Goal: Transaction & Acquisition: Purchase product/service

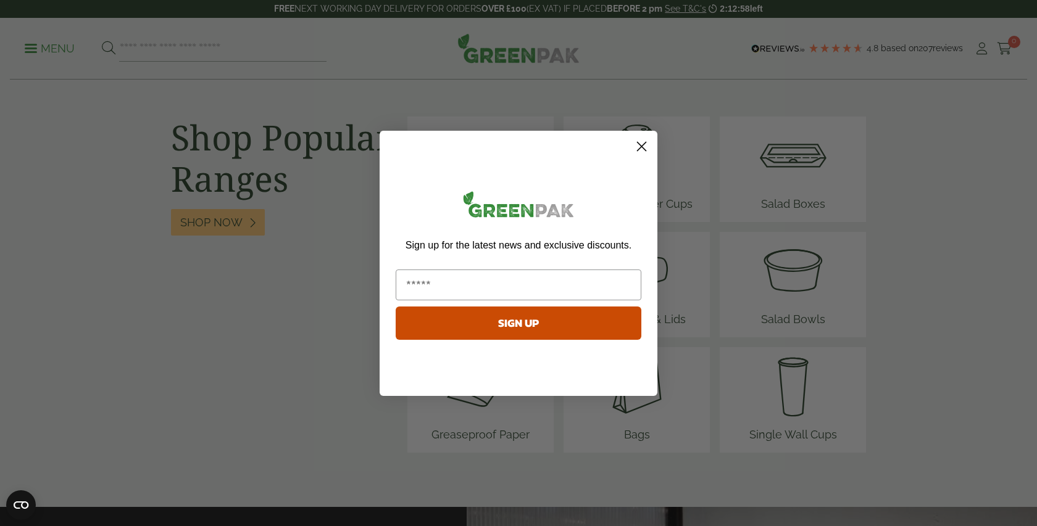
click at [502, 175] on div "Sign up for the latest news and exclusive discounts. SIGN UP" at bounding box center [518, 266] width 253 height 247
click at [645, 149] on circle "Close dialog" at bounding box center [641, 146] width 20 height 20
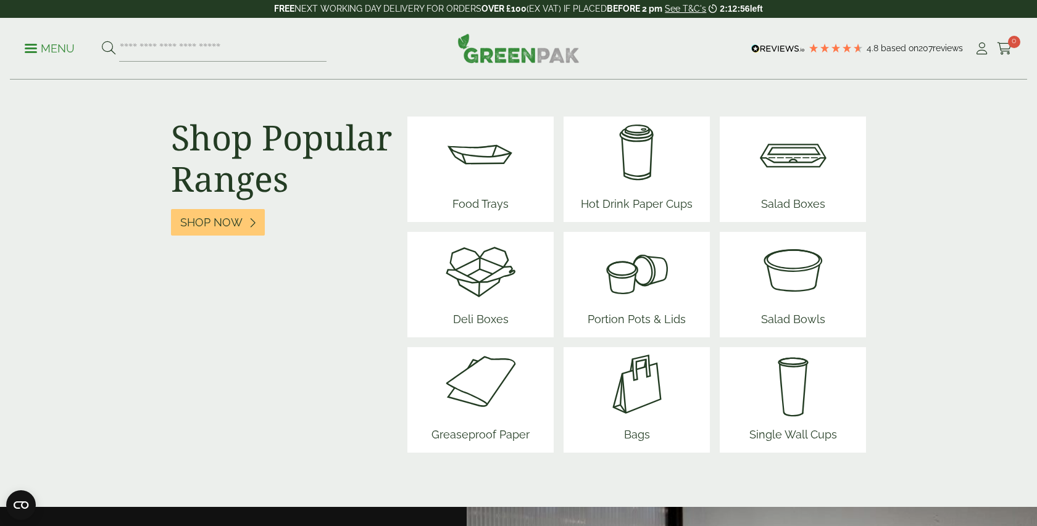
click at [492, 157] on img at bounding box center [481, 154] width 74 height 74
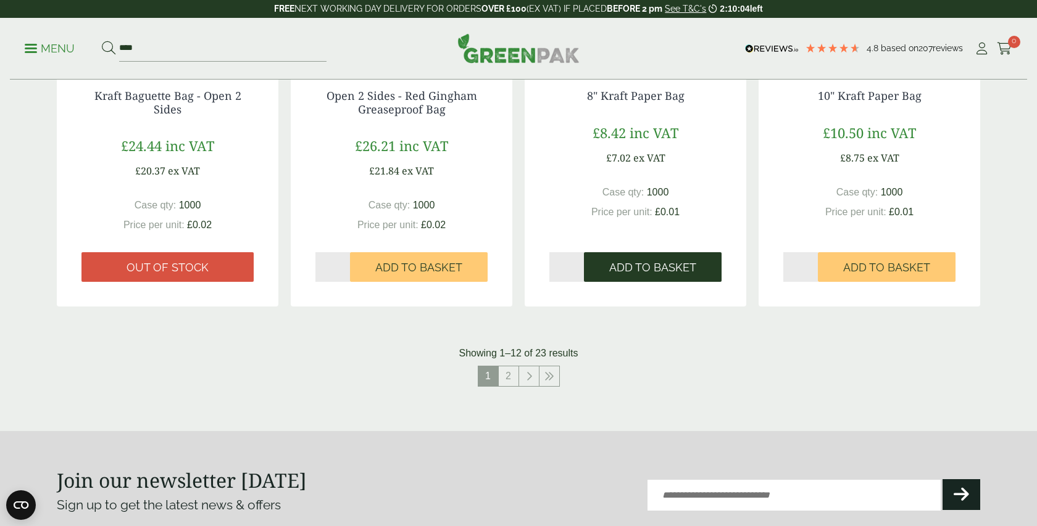
scroll to position [1203, 0]
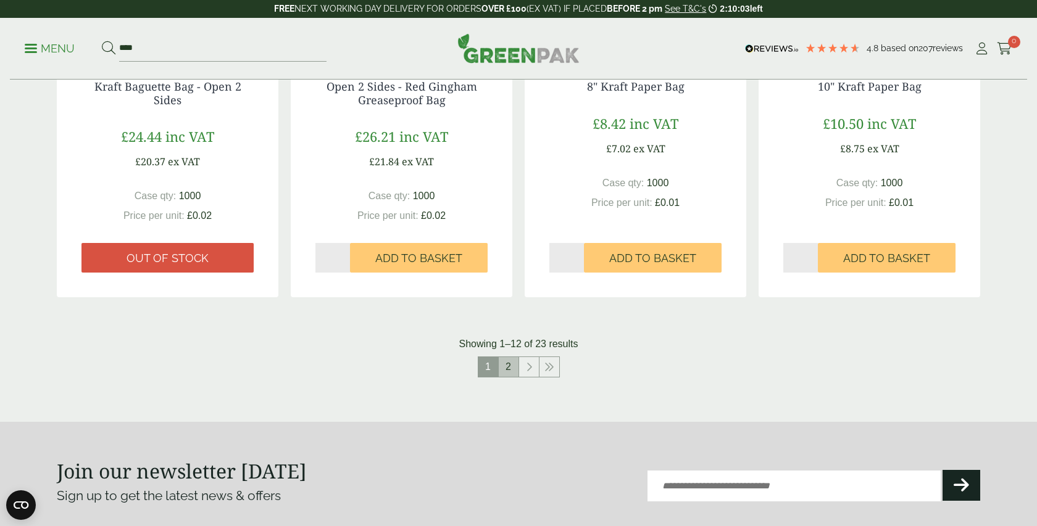
click at [512, 366] on link "2" at bounding box center [509, 367] width 20 height 20
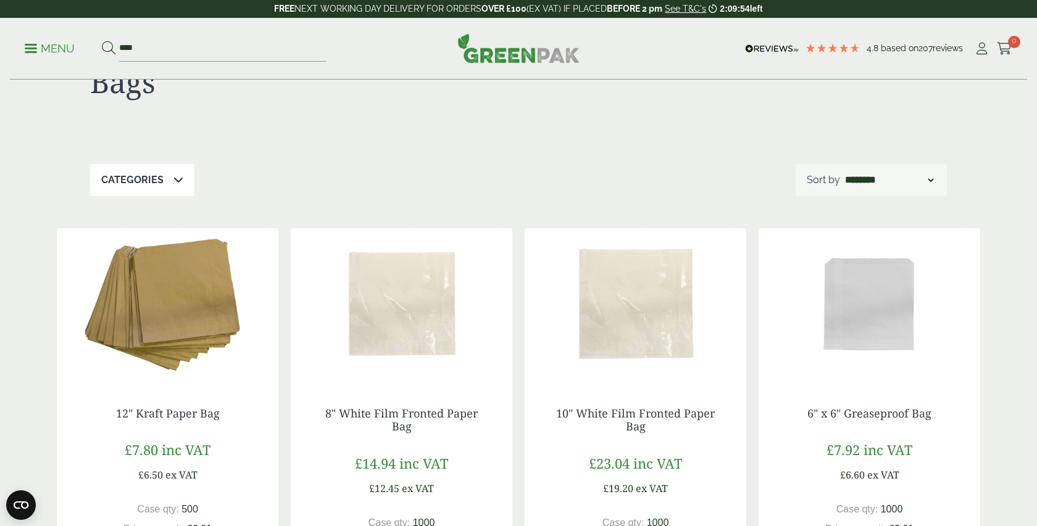
scroll to position [58, 0]
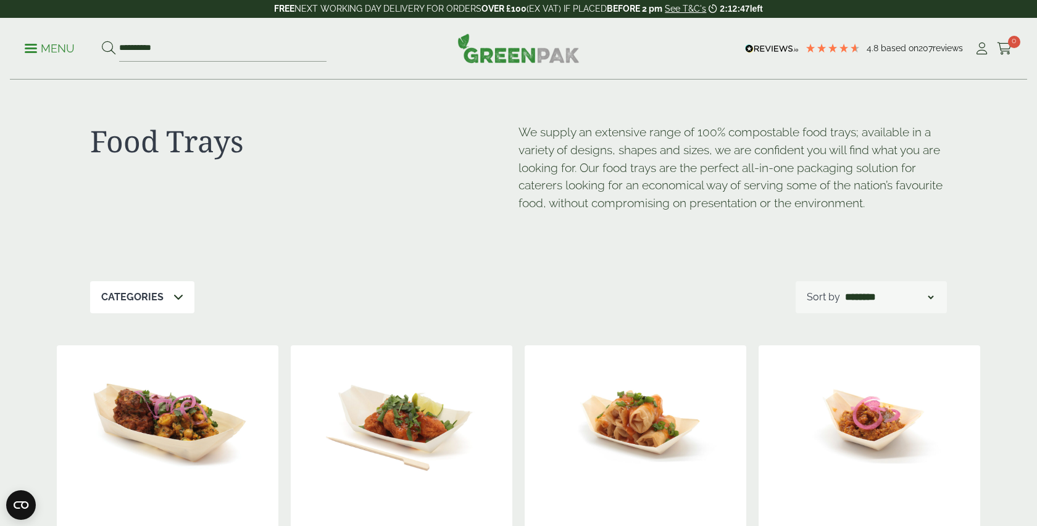
click at [64, 46] on p "Menu" at bounding box center [50, 48] width 50 height 15
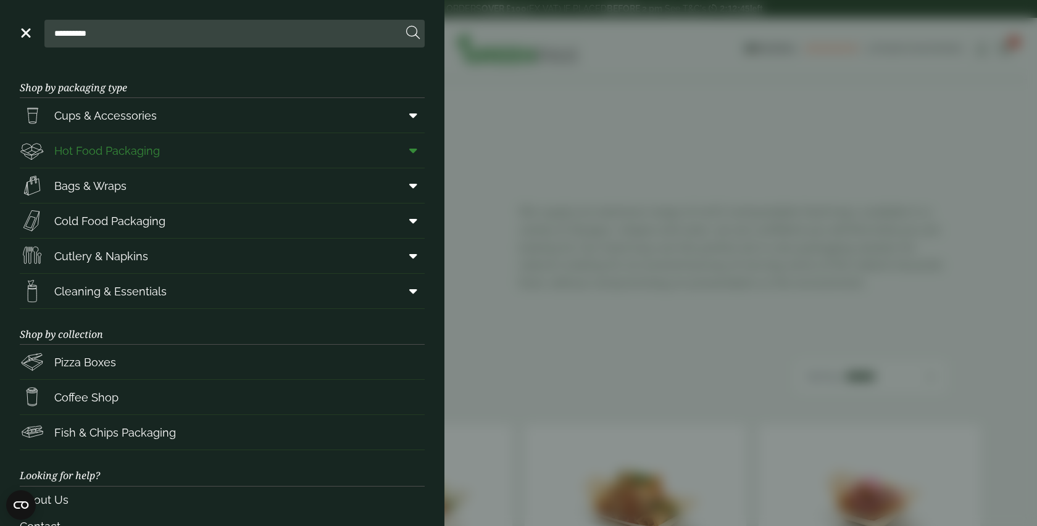
click at [132, 144] on span "Hot Food Packaging" at bounding box center [107, 151] width 106 height 17
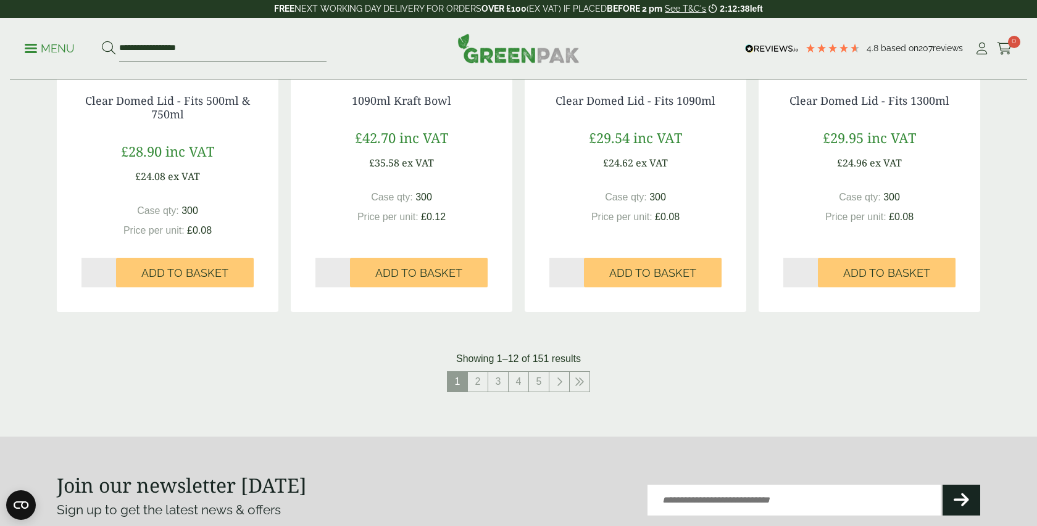
scroll to position [1266, 0]
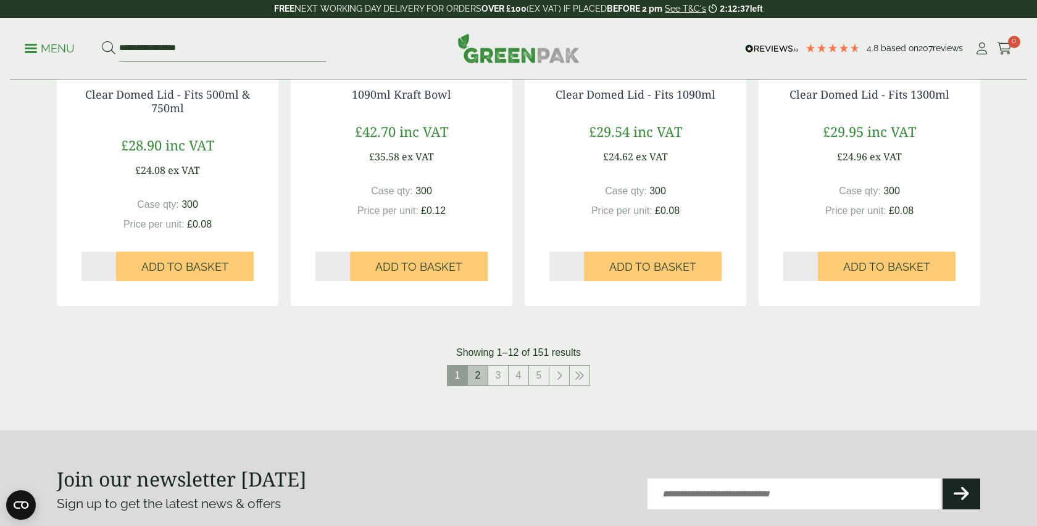
click at [477, 377] on link "2" at bounding box center [478, 376] width 20 height 20
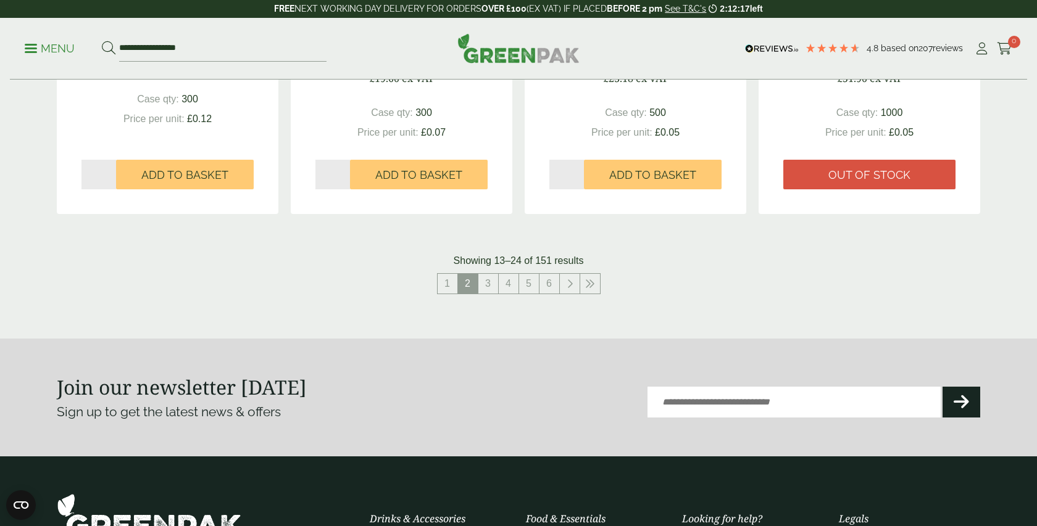
scroll to position [1363, 0]
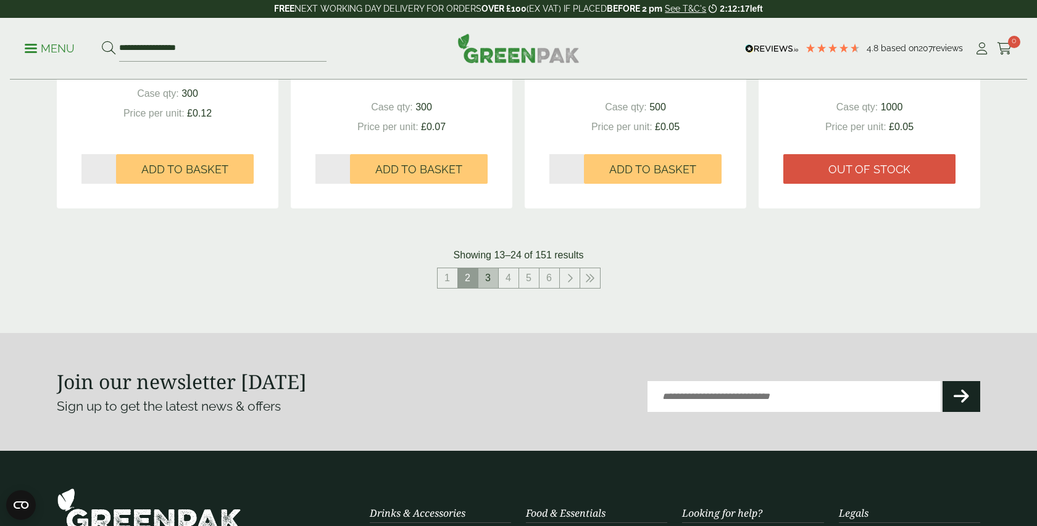
click at [491, 278] on link "3" at bounding box center [488, 278] width 20 height 20
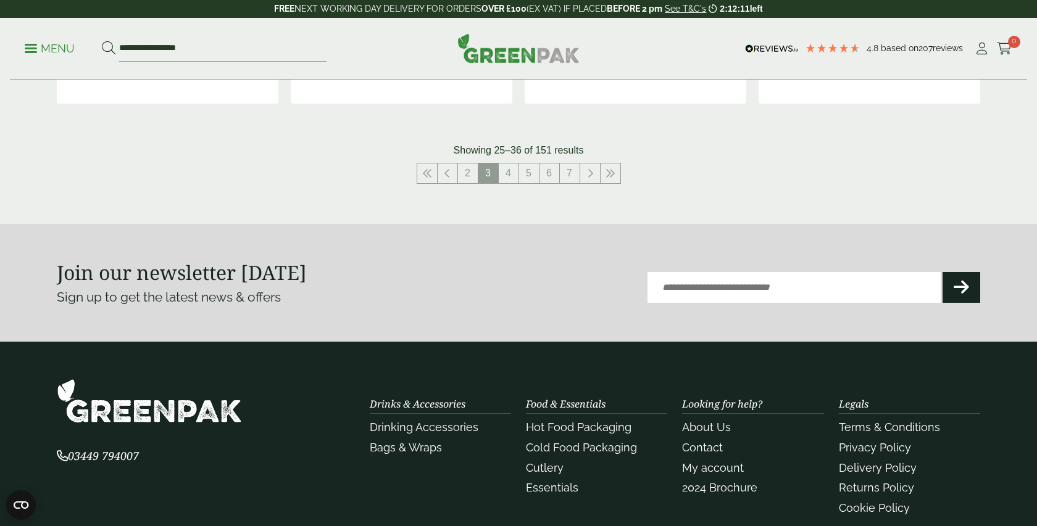
scroll to position [1453, 0]
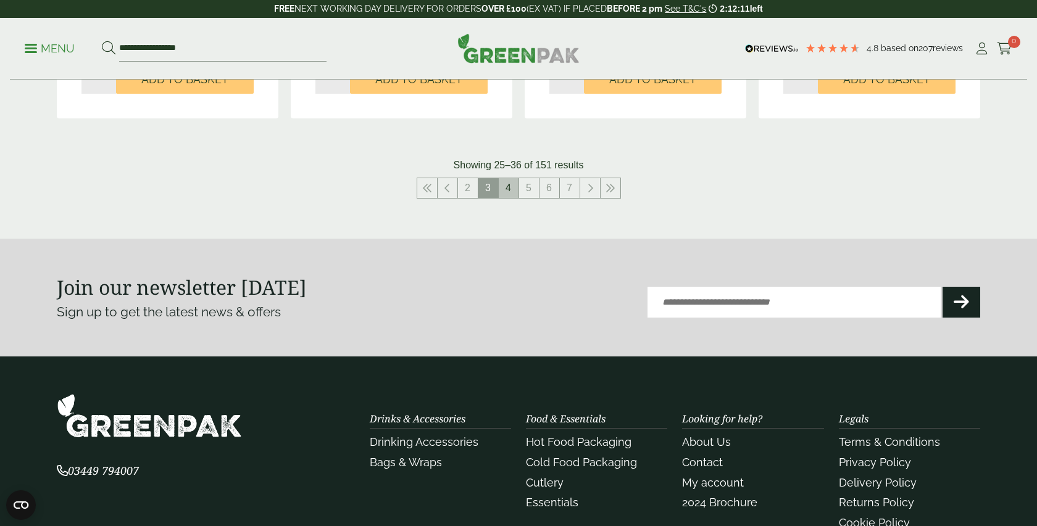
click at [507, 180] on link "4" at bounding box center [509, 188] width 20 height 20
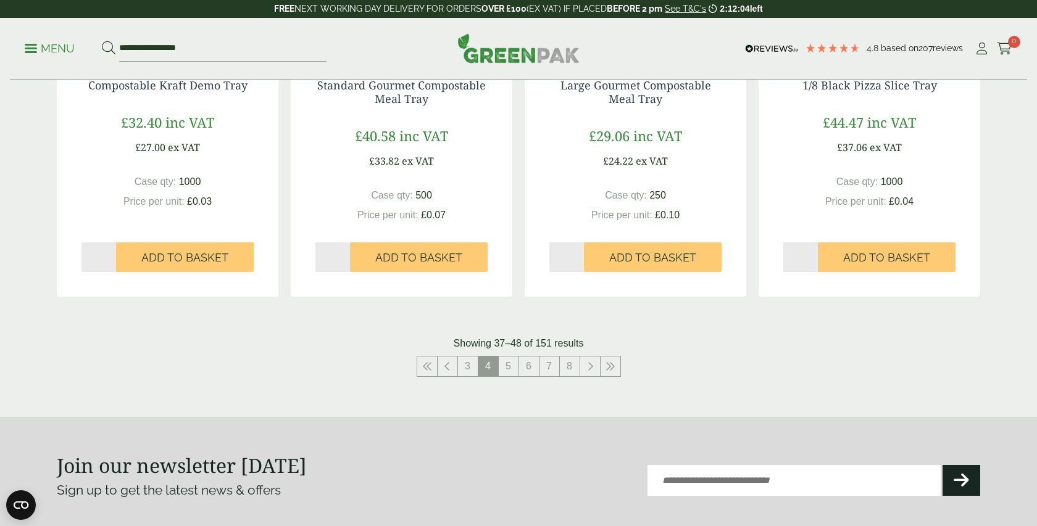
scroll to position [1287, 0]
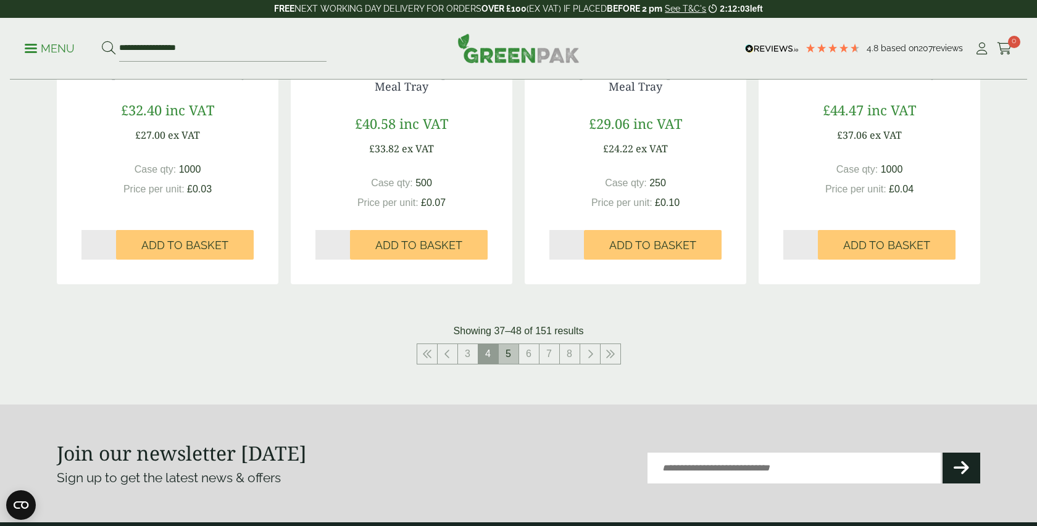
click at [512, 355] on link "5" at bounding box center [509, 354] width 20 height 20
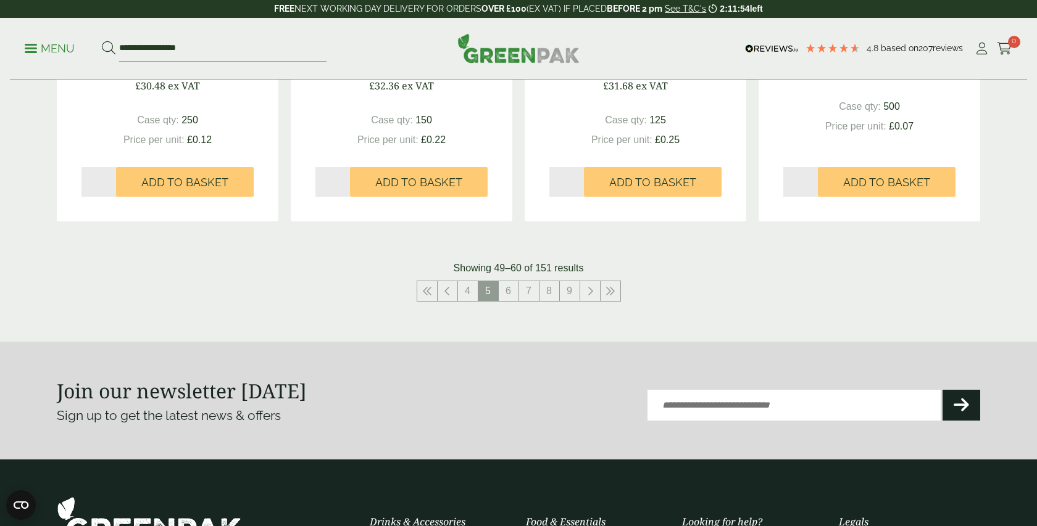
scroll to position [1338, 0]
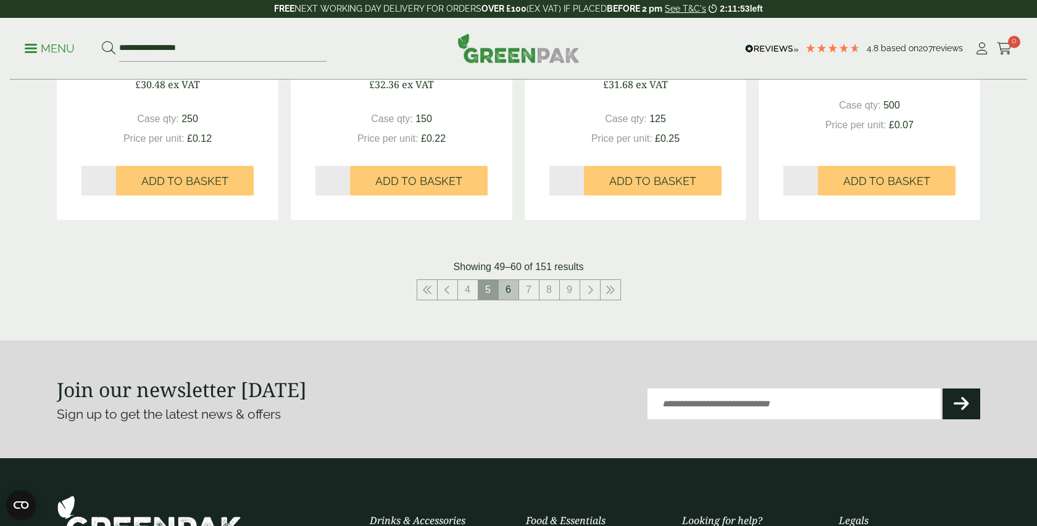
click at [512, 288] on link "6" at bounding box center [509, 290] width 20 height 20
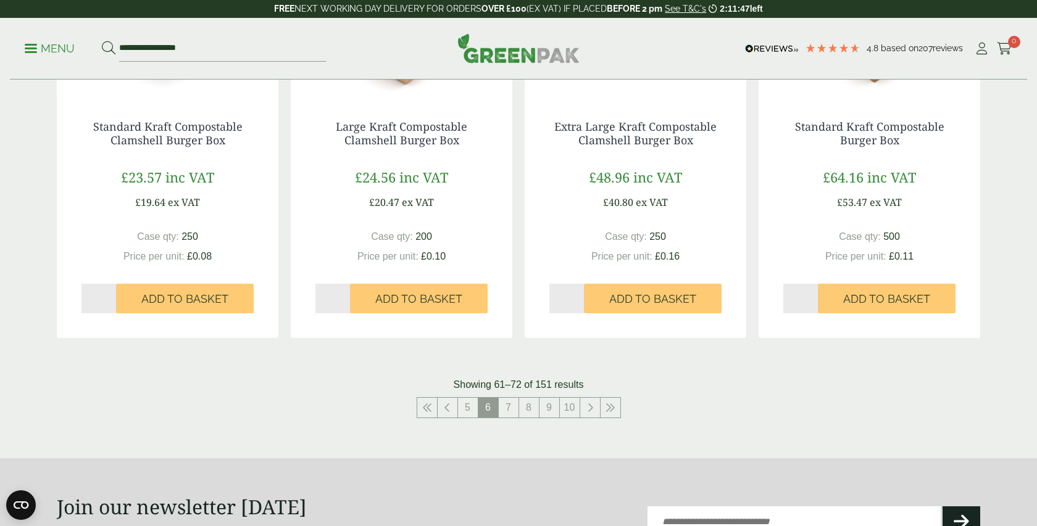
scroll to position [1249, 0]
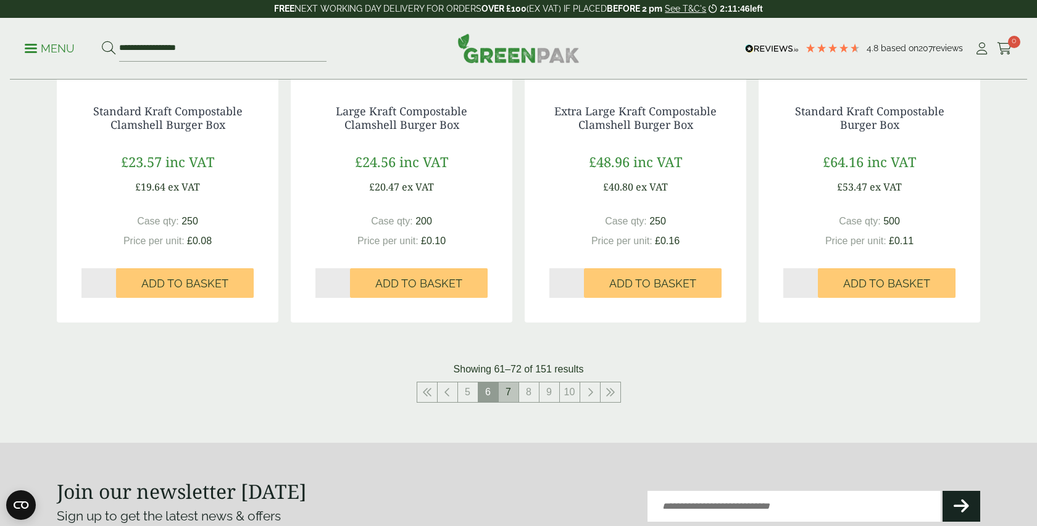
click at [513, 399] on link "7" at bounding box center [509, 393] width 20 height 20
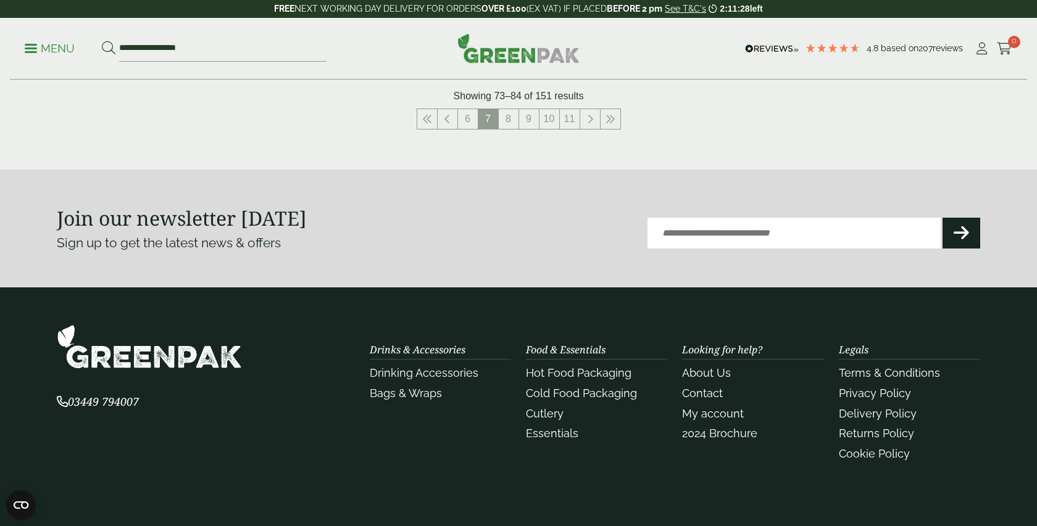
scroll to position [1524, 0]
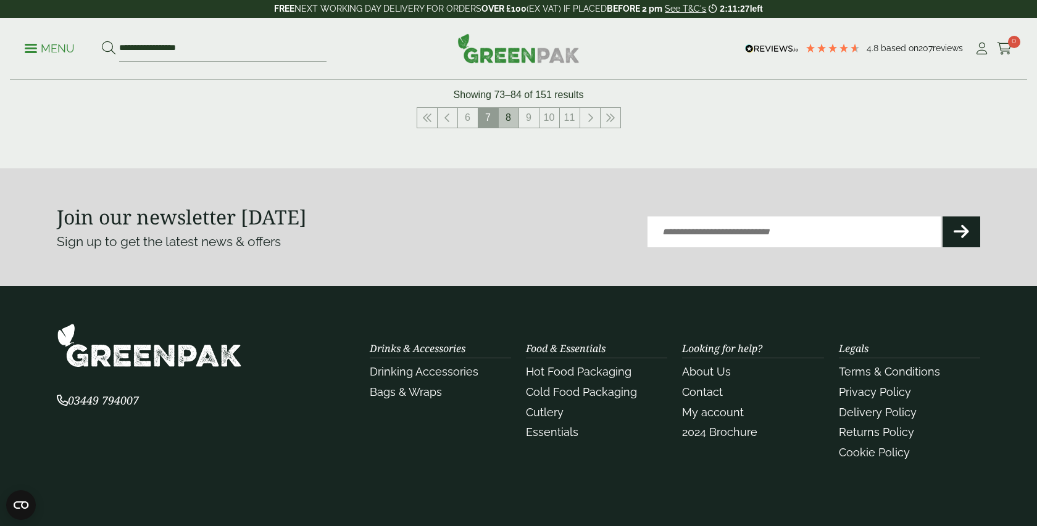
click at [507, 114] on link "8" at bounding box center [509, 118] width 20 height 20
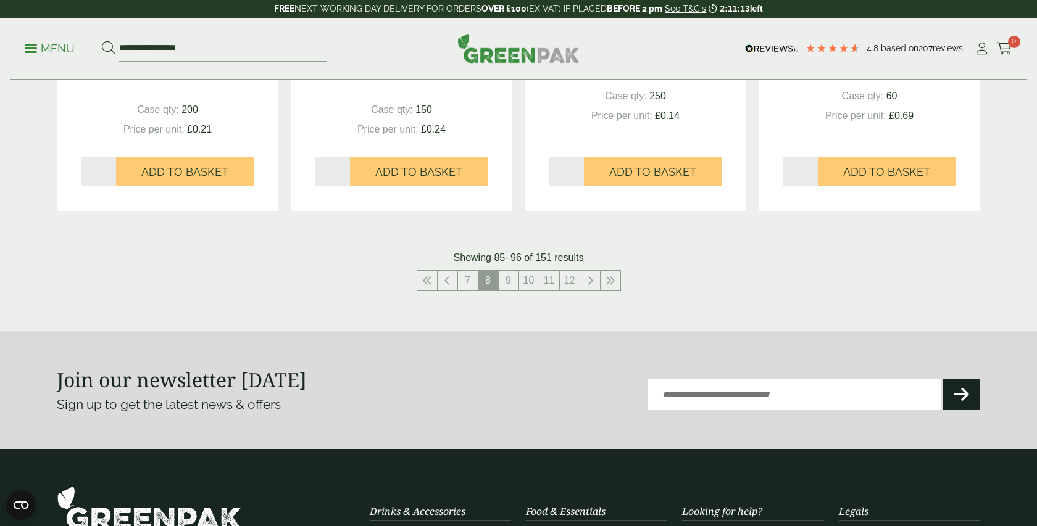
scroll to position [1363, 0]
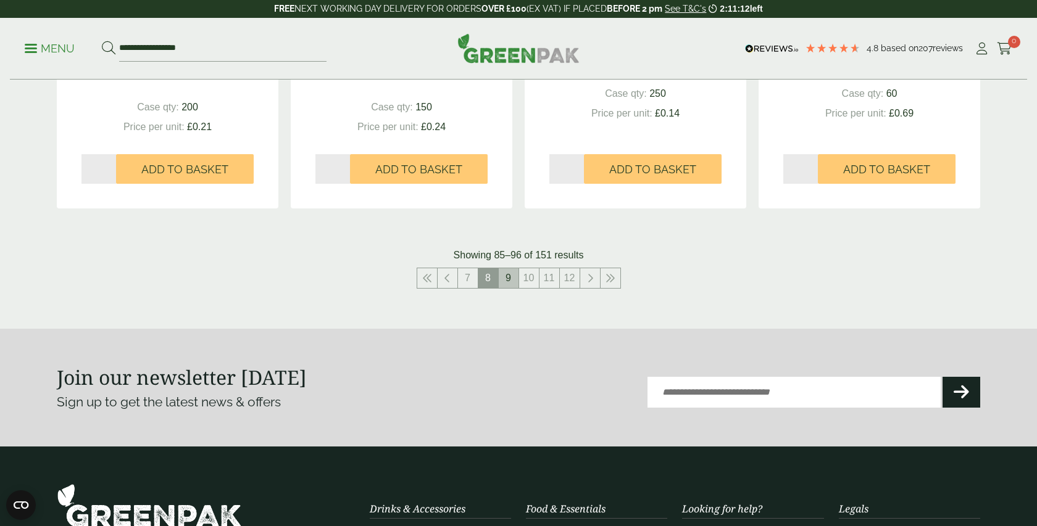
click at [510, 281] on link "9" at bounding box center [509, 278] width 20 height 20
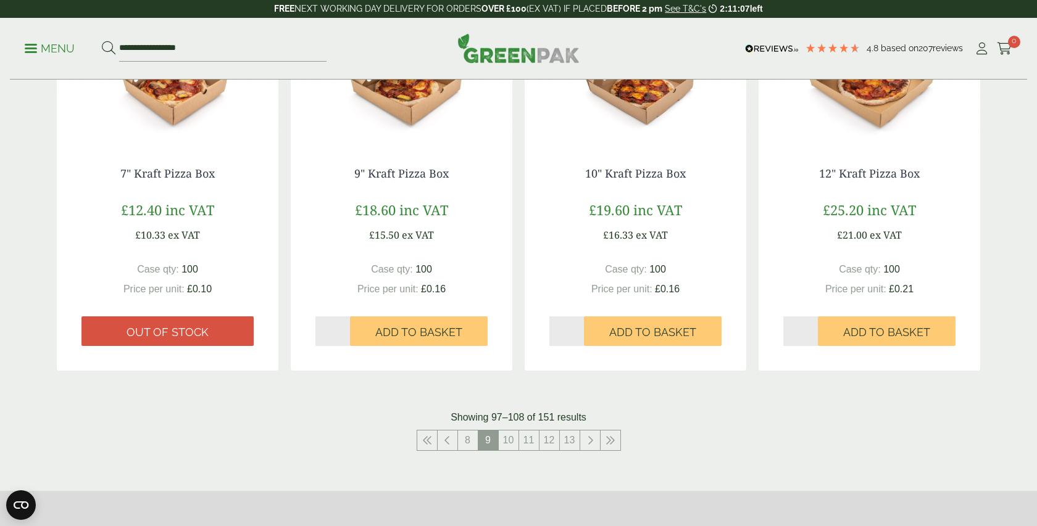
scroll to position [1177, 0]
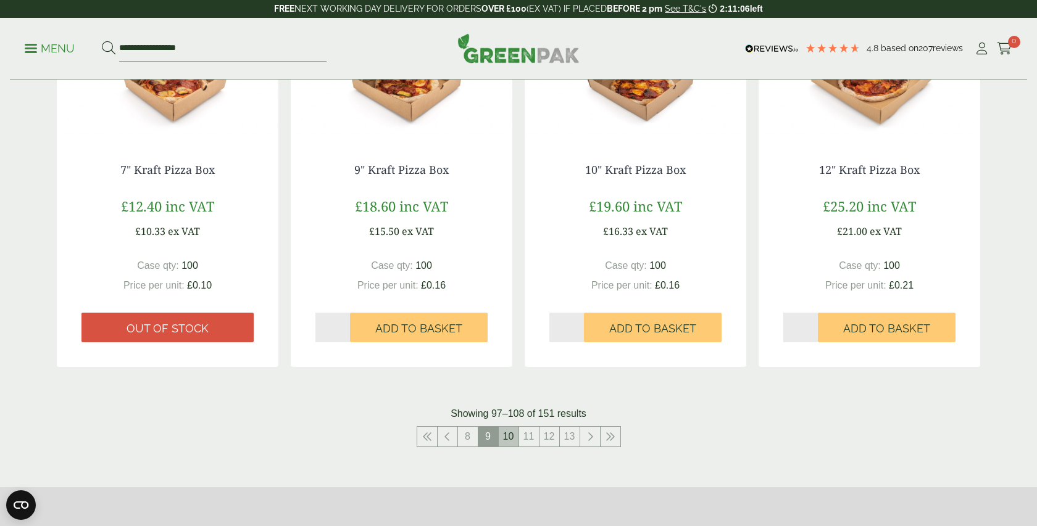
click at [504, 440] on link "10" at bounding box center [509, 437] width 20 height 20
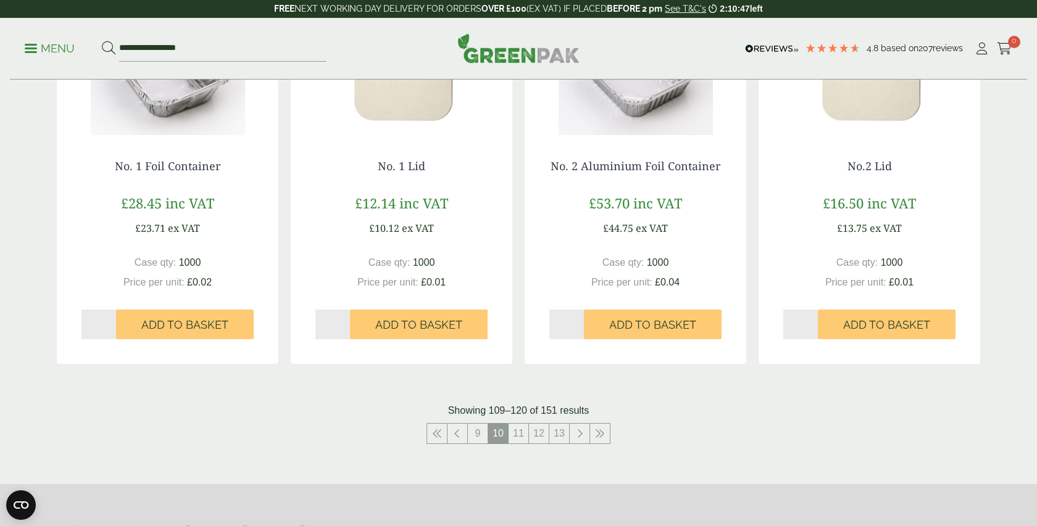
scroll to position [1207, 0]
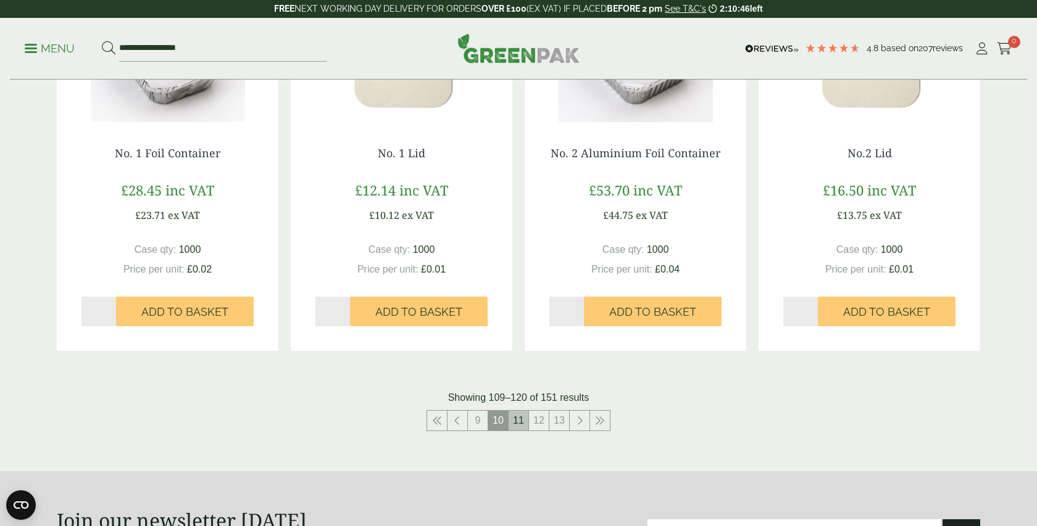
click at [521, 425] on link "11" at bounding box center [519, 421] width 20 height 20
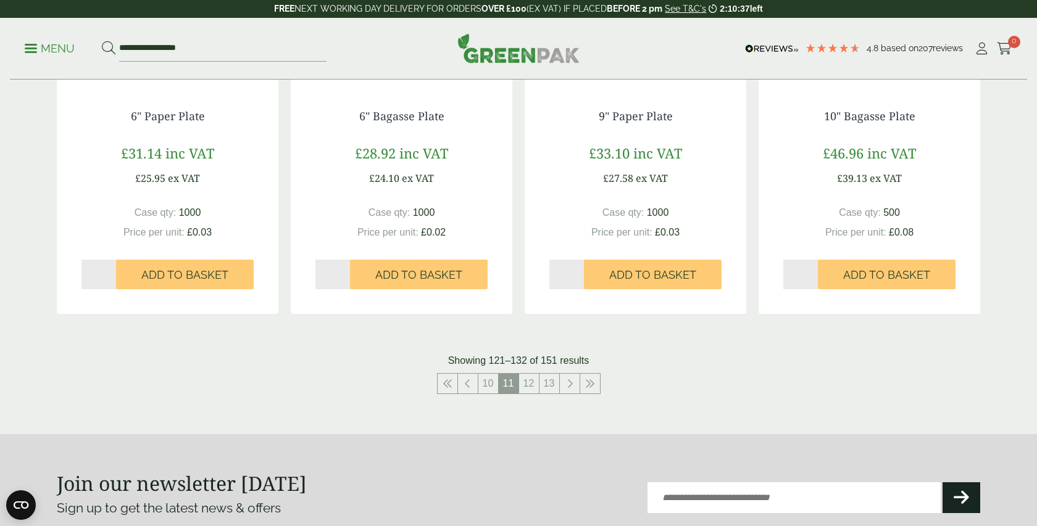
scroll to position [1302, 0]
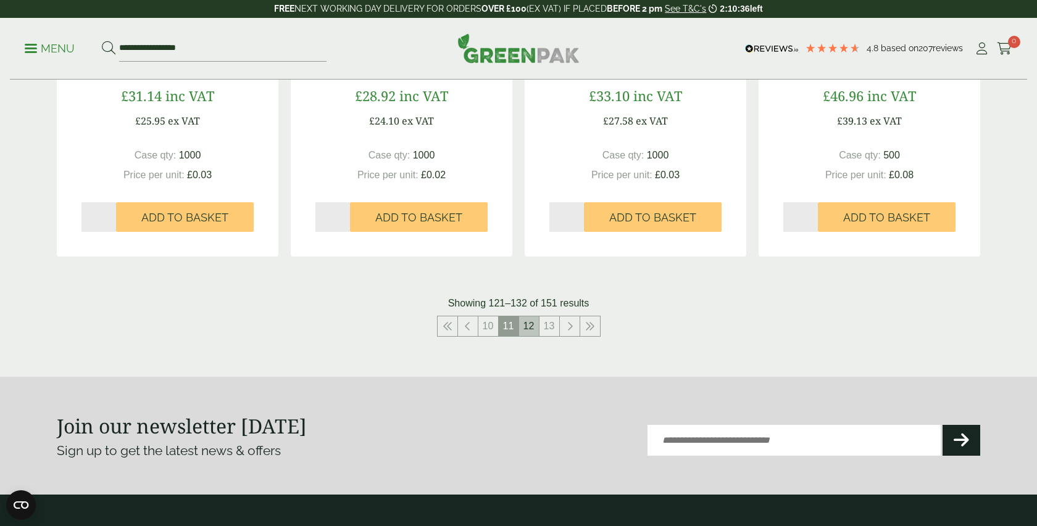
click at [523, 323] on link "12" at bounding box center [529, 327] width 20 height 20
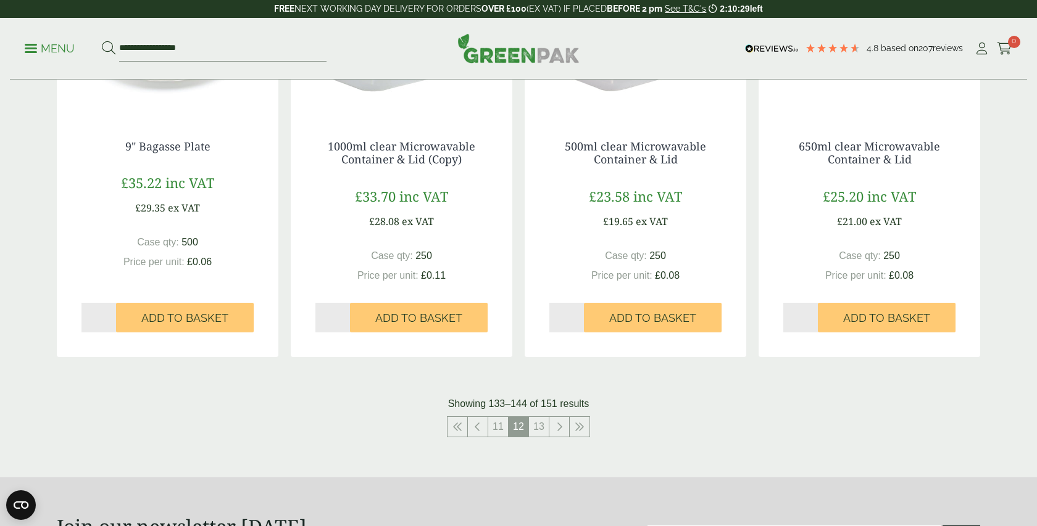
scroll to position [1214, 0]
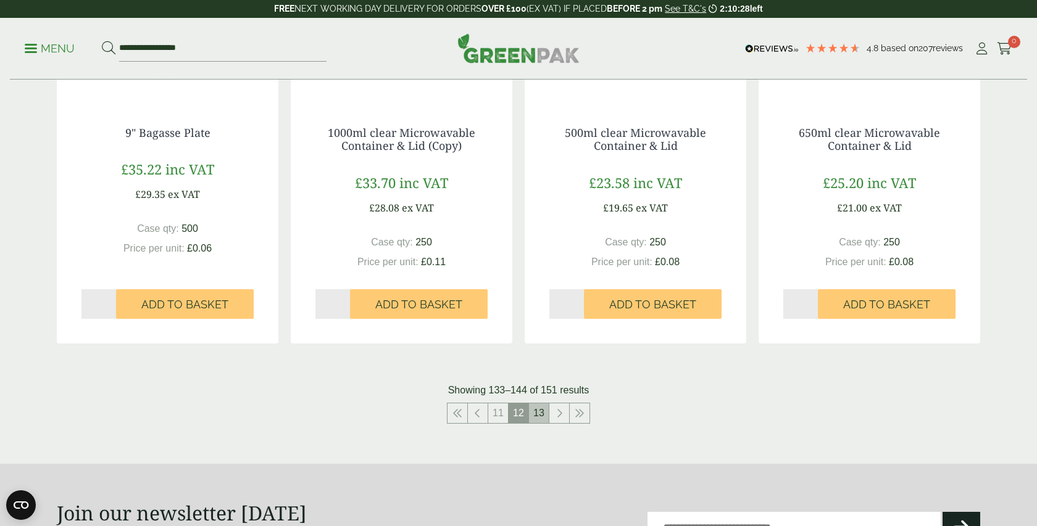
click at [536, 420] on link "13" at bounding box center [539, 414] width 20 height 20
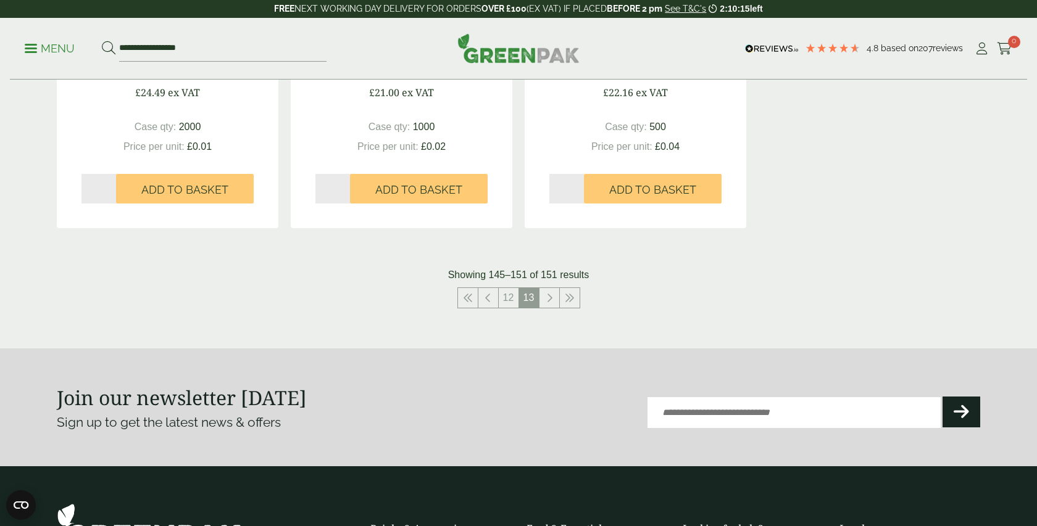
scroll to position [973, 0]
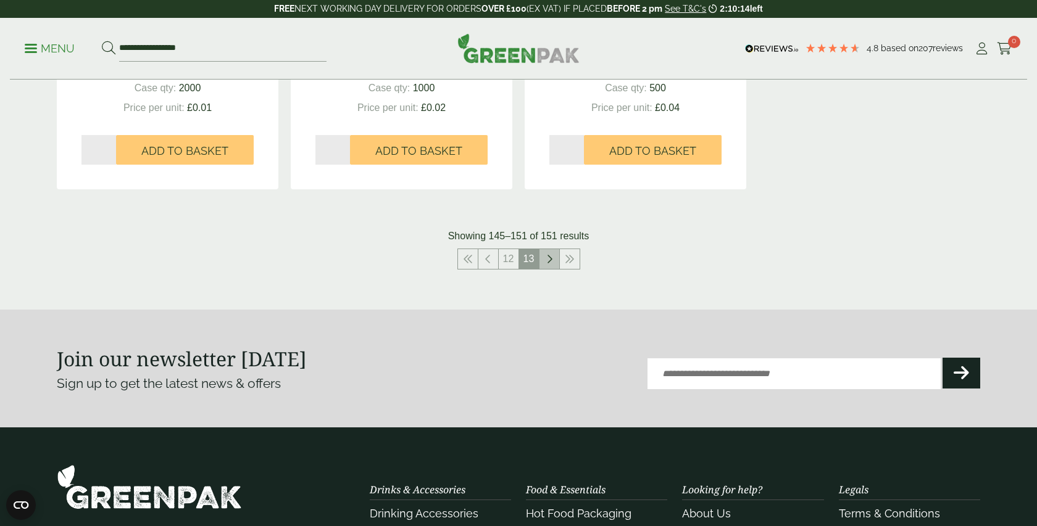
click at [544, 255] on link at bounding box center [549, 259] width 20 height 20
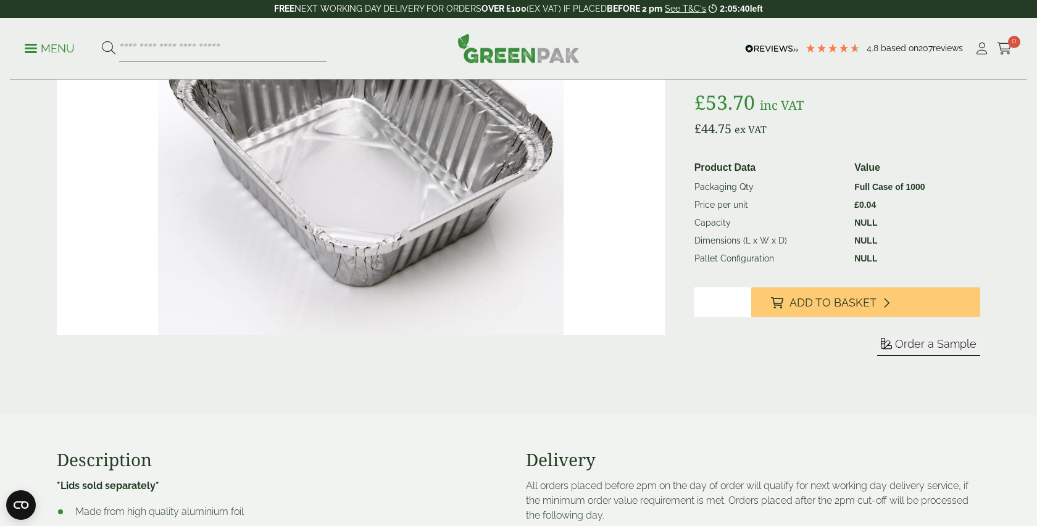
scroll to position [212, 0]
